Goal: Task Accomplishment & Management: Manage account settings

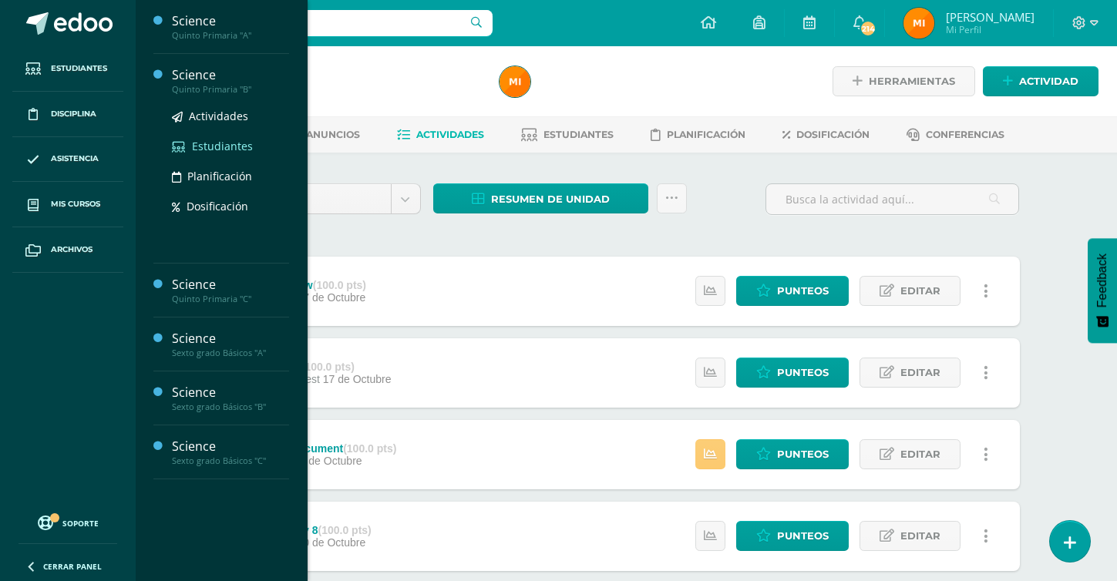
click at [212, 146] on span "Estudiantes" at bounding box center [222, 146] width 61 height 15
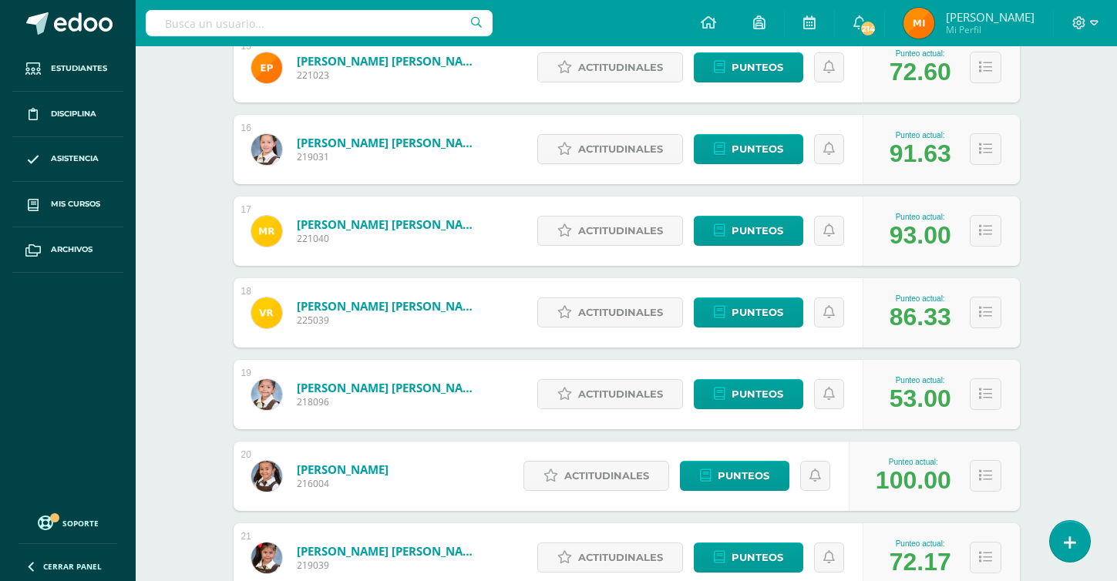
scroll to position [1504, 0]
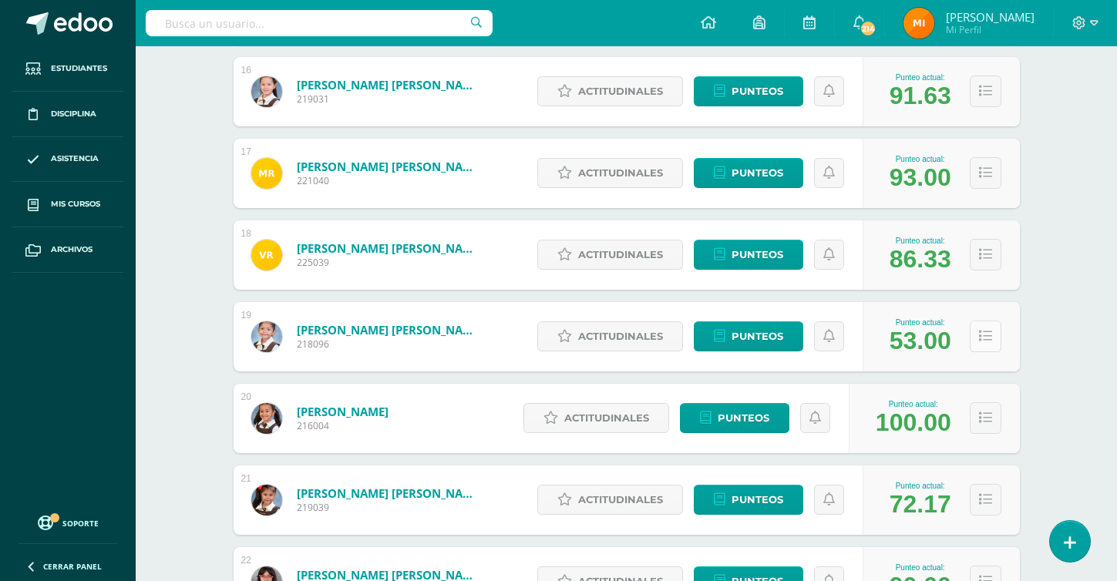
click at [990, 344] on button at bounding box center [986, 337] width 32 height 32
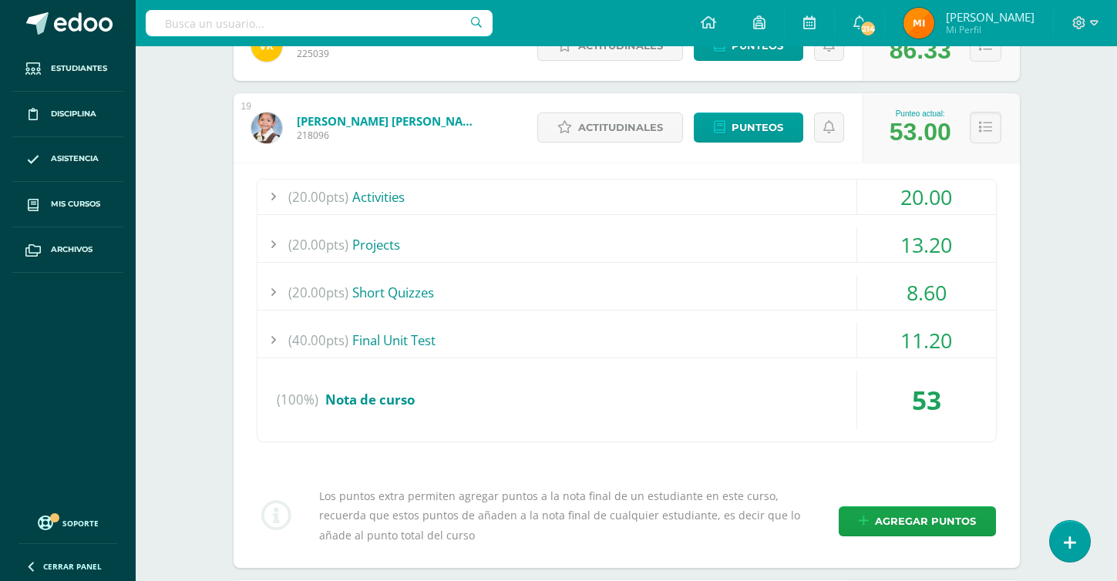
scroll to position [1688, 0]
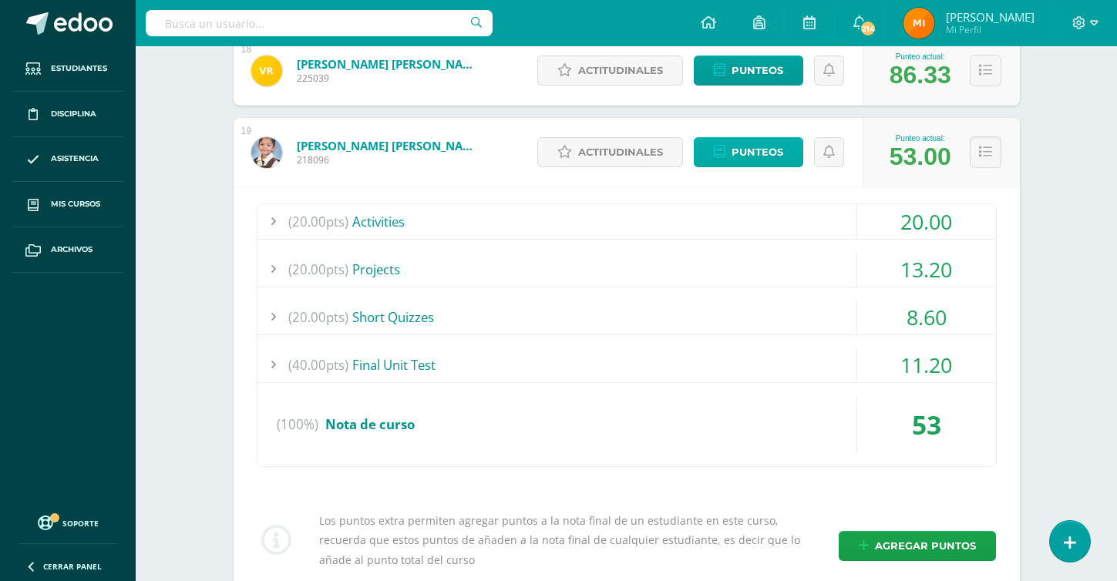
click at [749, 153] on span "Punteos" at bounding box center [757, 152] width 52 height 29
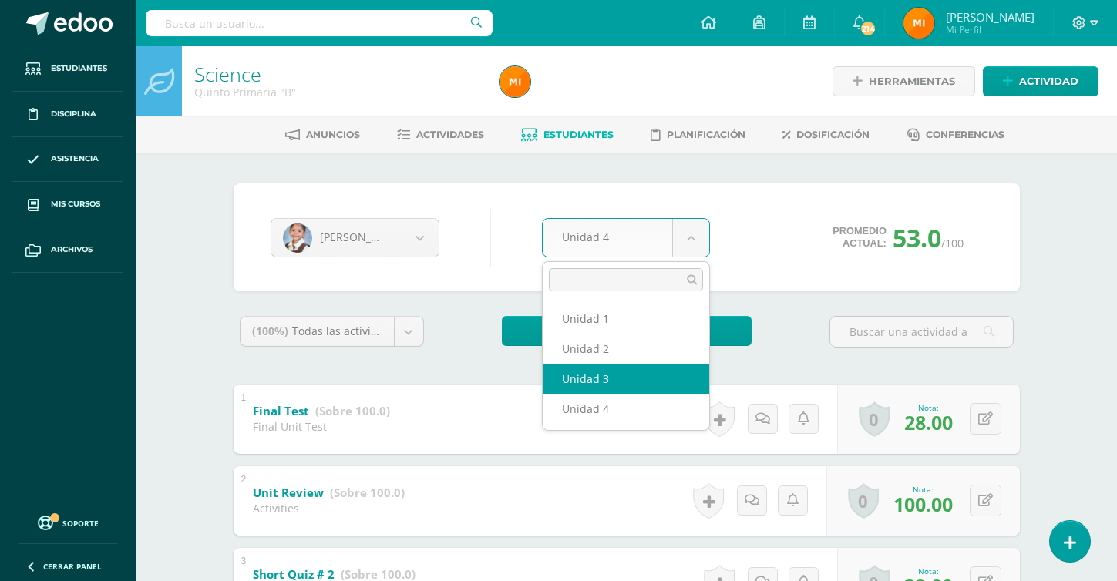
select select "Unidad 3"
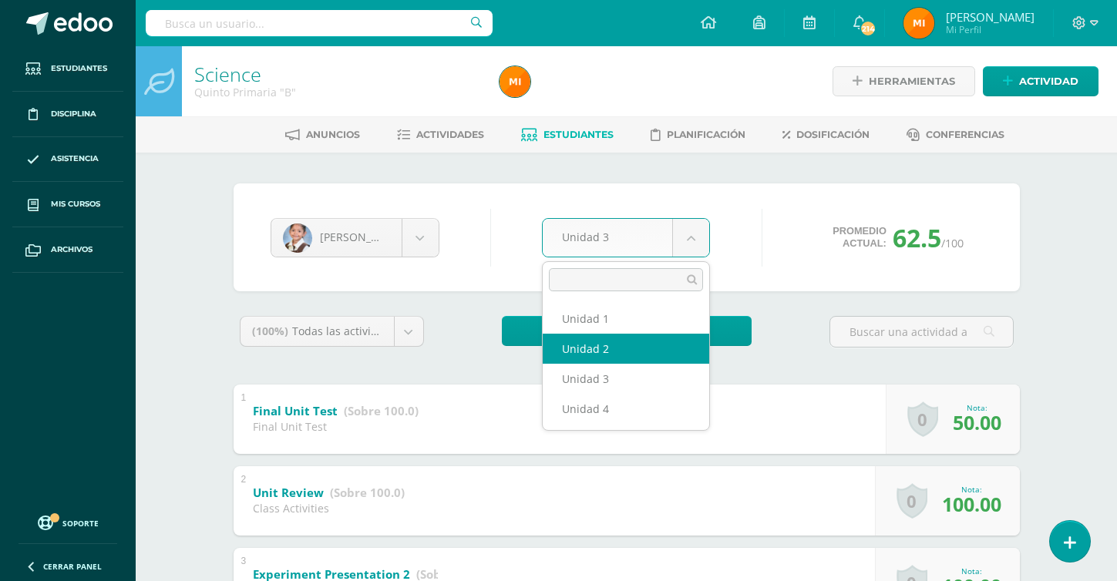
select select "Unidad 2"
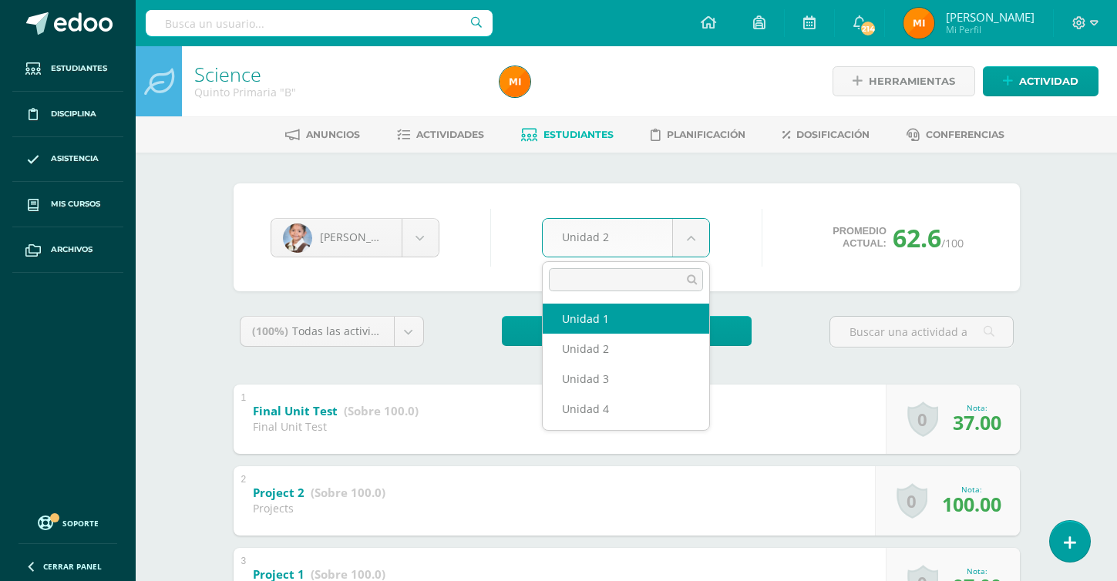
select select "Unidad 1"
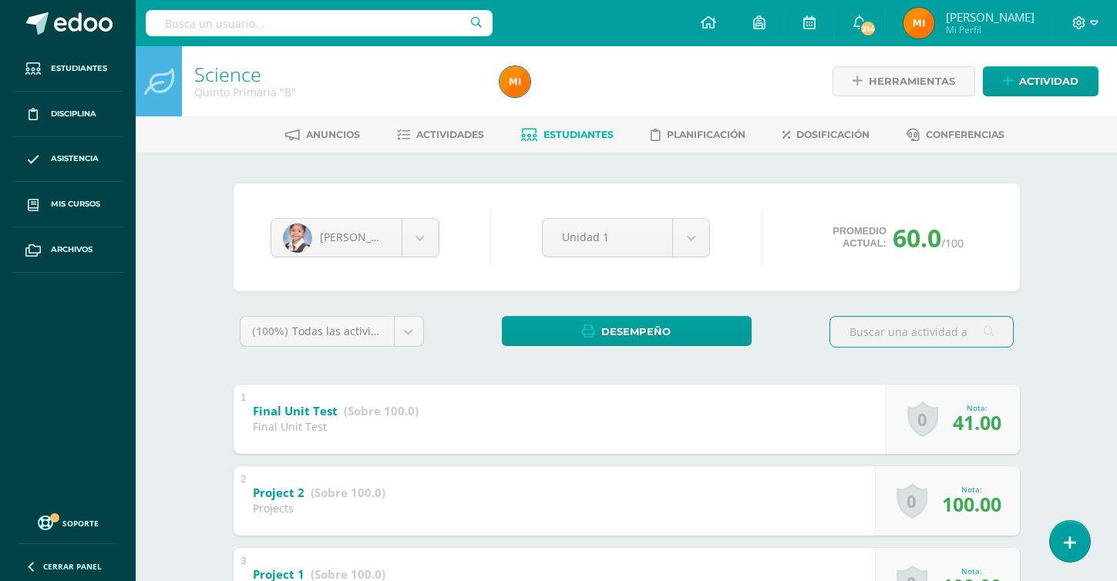
click at [997, 426] on span "41.00" at bounding box center [977, 422] width 49 height 26
